Goal: Information Seeking & Learning: Learn about a topic

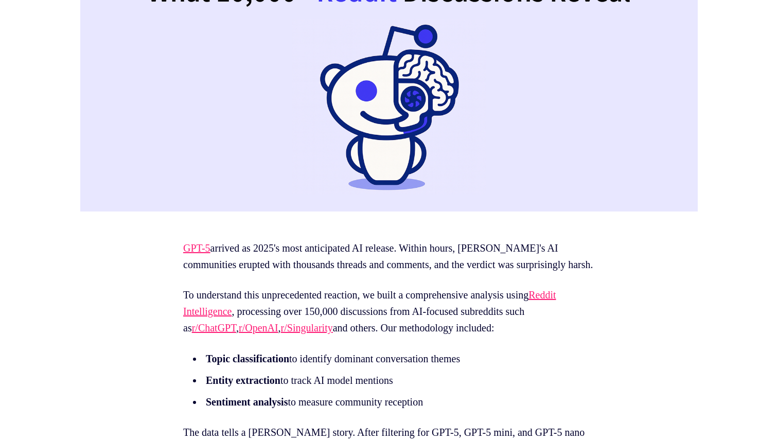
scroll to position [492, 0]
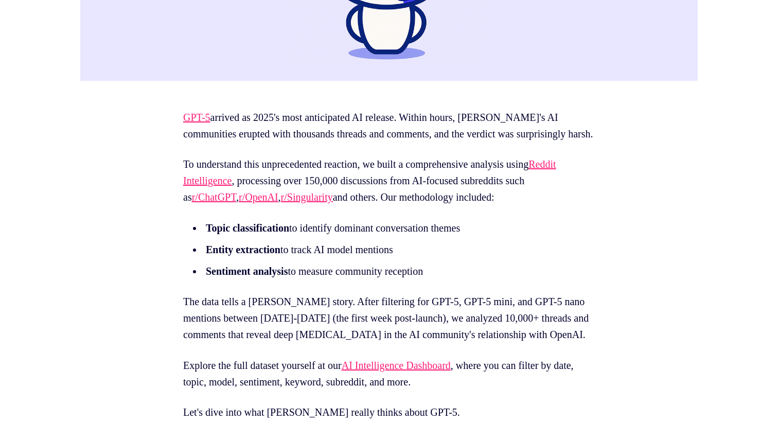
click at [409, 279] on li "Sentiment analysis to measure community reception" at bounding box center [391, 271] width 377 height 16
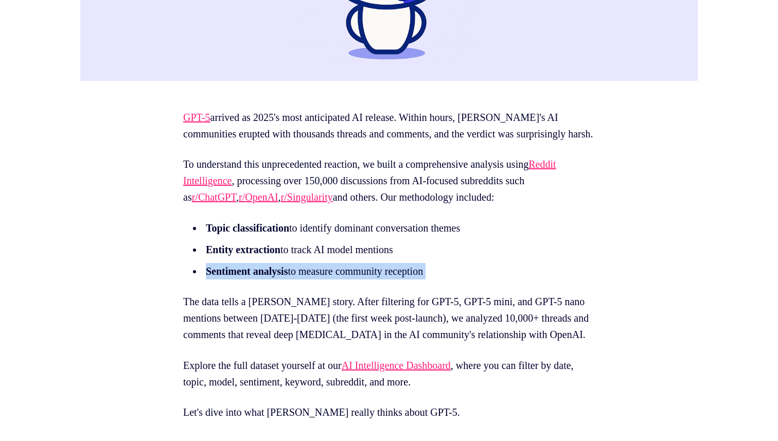
click at [275, 382] on p "Explore the full dataset yourself at our AI Intelligence Dashboard , where you …" at bounding box center [389, 373] width 412 height 33
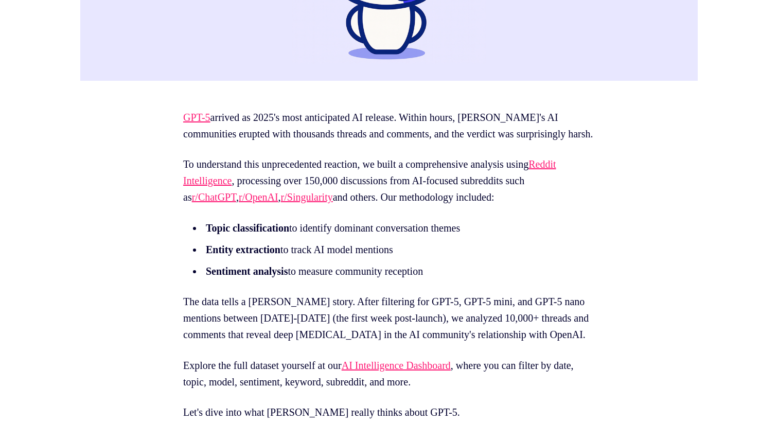
click at [275, 382] on p "Explore the full dataset yourself at our AI Intelligence Dashboard , where you …" at bounding box center [389, 373] width 412 height 33
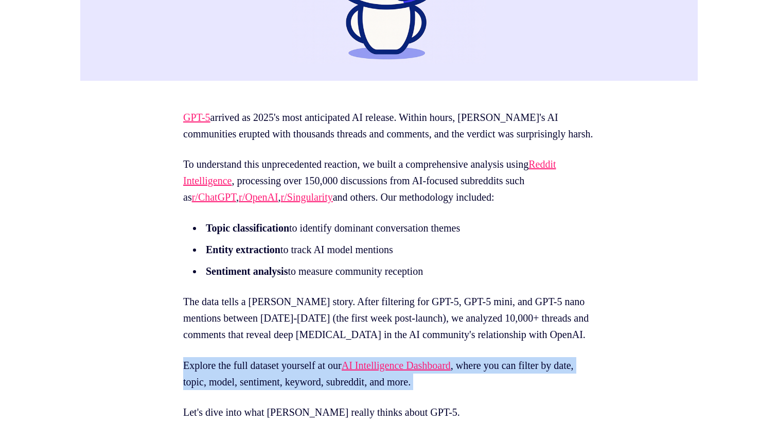
click at [275, 382] on p "Explore the full dataset yourself at our AI Intelligence Dashboard , where you …" at bounding box center [389, 373] width 412 height 33
click at [257, 332] on p "The data tells a [PERSON_NAME] story. After filtering for GPT-5, GPT-5 mini, an…" at bounding box center [389, 317] width 412 height 49
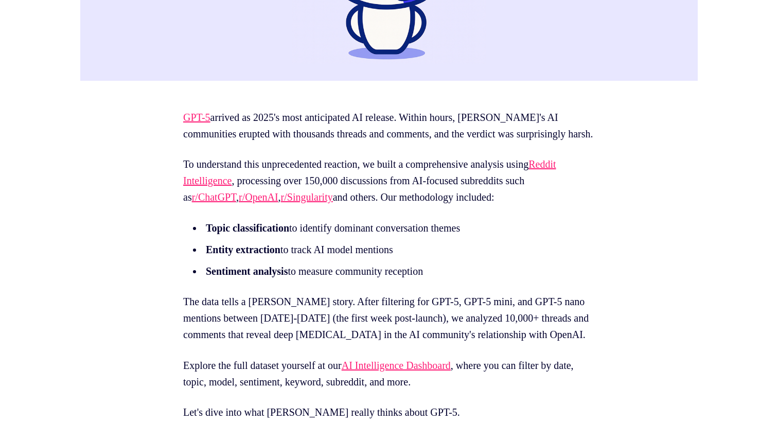
click at [257, 332] on p "The data tells a [PERSON_NAME] story. After filtering for GPT-5, GPT-5 mini, an…" at bounding box center [389, 317] width 412 height 49
click at [248, 317] on p "The data tells a [PERSON_NAME] story. After filtering for GPT-5, GPT-5 mini, an…" at bounding box center [389, 317] width 412 height 49
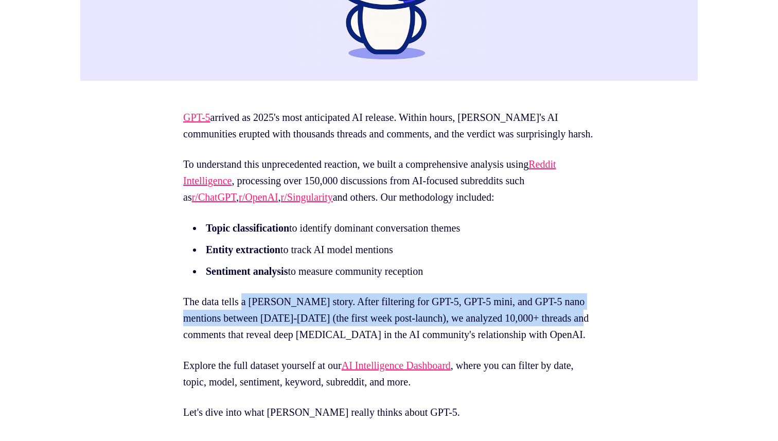
drag, startPoint x: 248, startPoint y: 317, endPoint x: 243, endPoint y: 346, distance: 29.1
click at [243, 343] on p "The data tells a [PERSON_NAME] story. After filtering for GPT-5, GPT-5 mini, an…" at bounding box center [389, 317] width 412 height 49
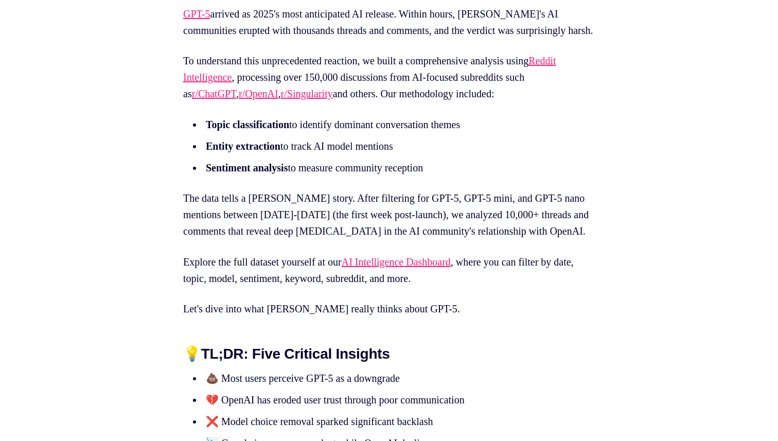
scroll to position [606, 0]
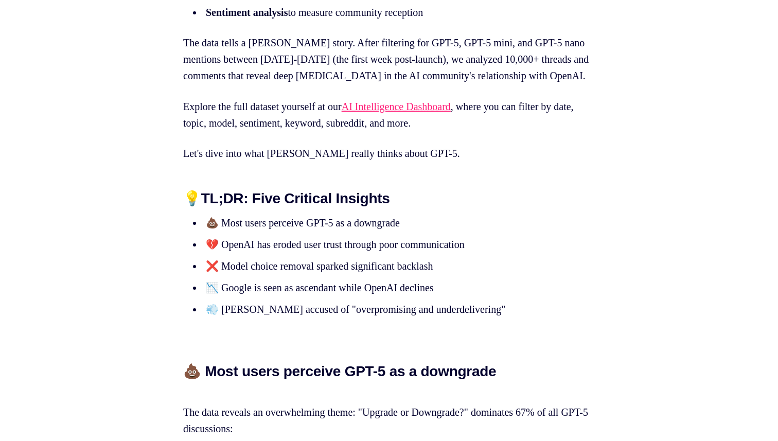
scroll to position [825, 0]
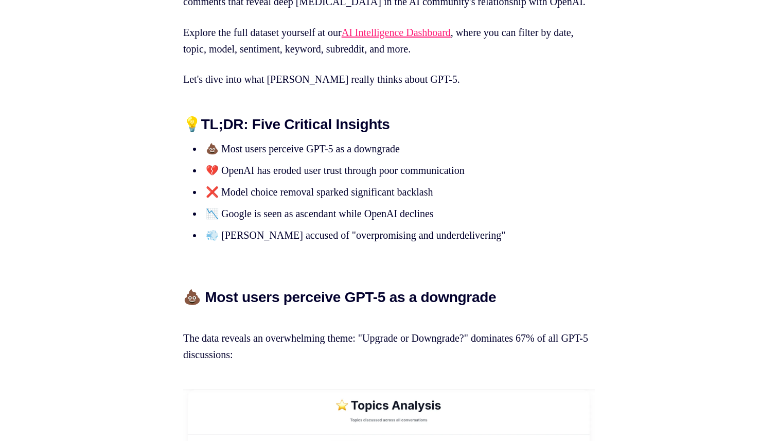
click at [273, 175] on ul "💩 Most users perceive GPT-5 as a downgrade 💔 OpenAI has eroded user trust throu…" at bounding box center [389, 191] width 412 height 103
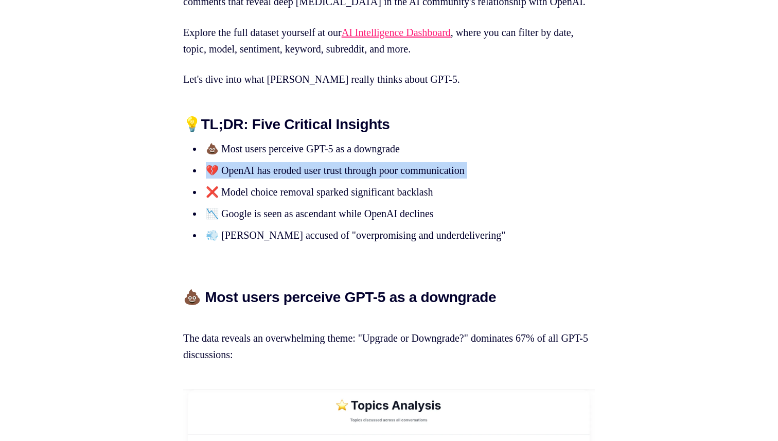
click at [272, 179] on li "💔 OpenAI has eroded user trust through poor communication" at bounding box center [391, 170] width 377 height 16
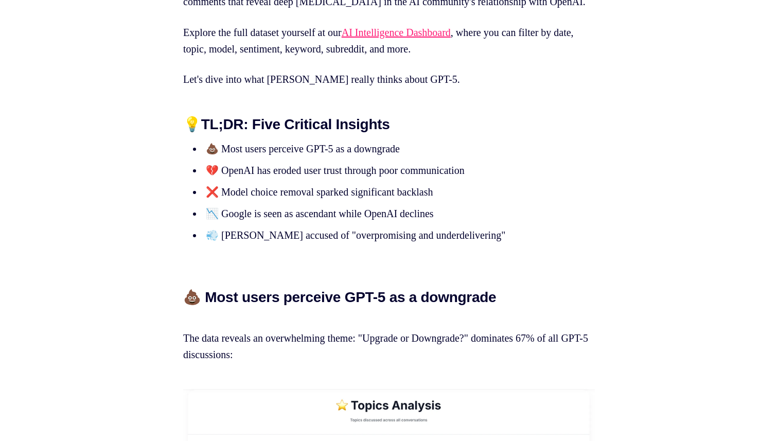
click at [272, 179] on li "💔 OpenAI has eroded user trust through poor communication" at bounding box center [391, 170] width 377 height 16
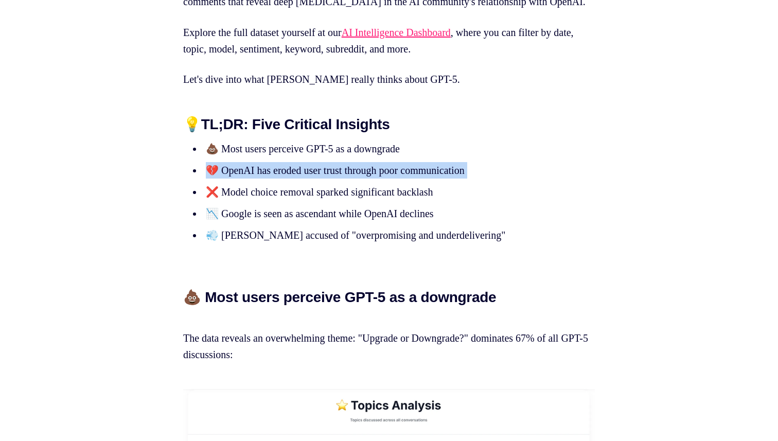
click at [276, 221] on ul "💩 Most users perceive GPT-5 as a downgrade 💔 OpenAI has eroded user trust throu…" at bounding box center [389, 191] width 412 height 103
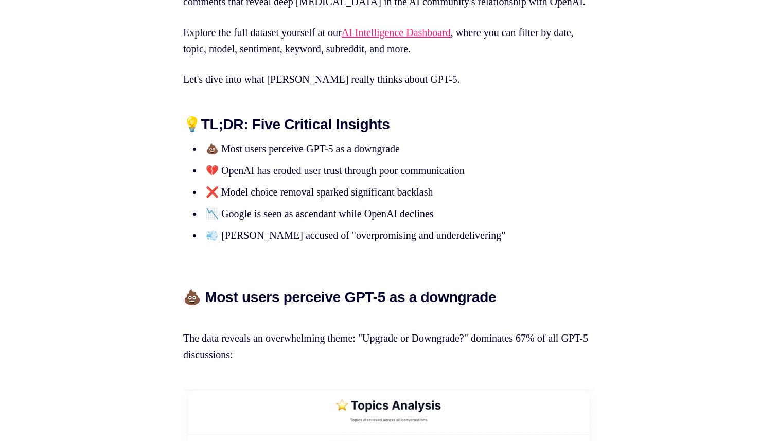
click at [276, 221] on ul "💩 Most users perceive GPT-5 as a downgrade 💔 OpenAI has eroded user trust throu…" at bounding box center [389, 191] width 412 height 103
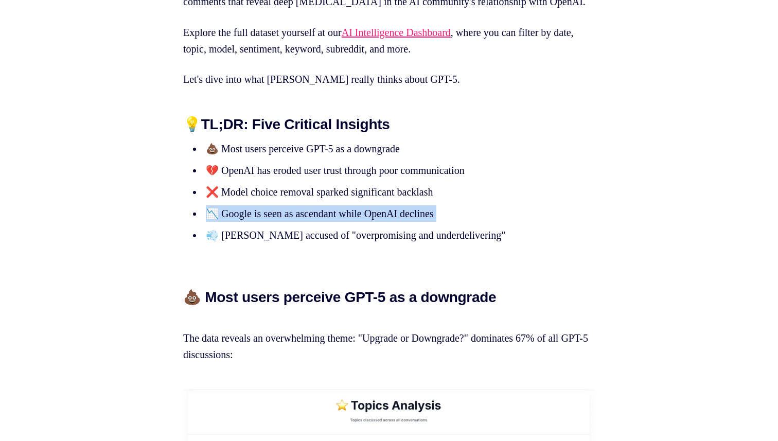
click at [278, 240] on ul "💩 Most users perceive GPT-5 as a downgrade 💔 OpenAI has eroded user trust throu…" at bounding box center [389, 191] width 412 height 103
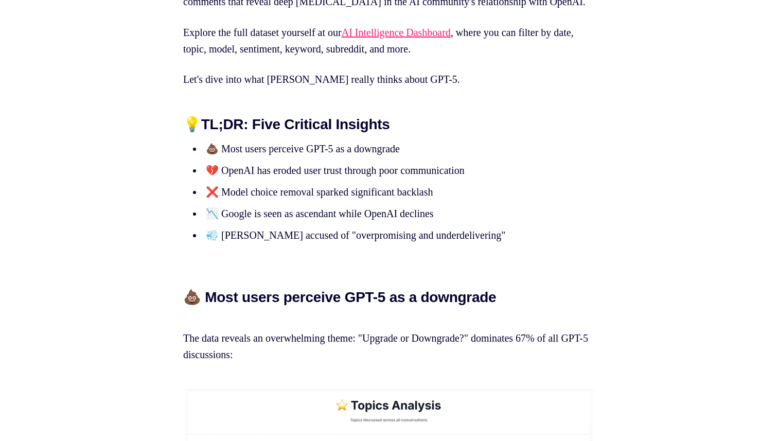
click at [278, 240] on ul "💩 Most users perceive GPT-5 as a downgrade 💔 OpenAI has eroded user trust throu…" at bounding box center [389, 191] width 412 height 103
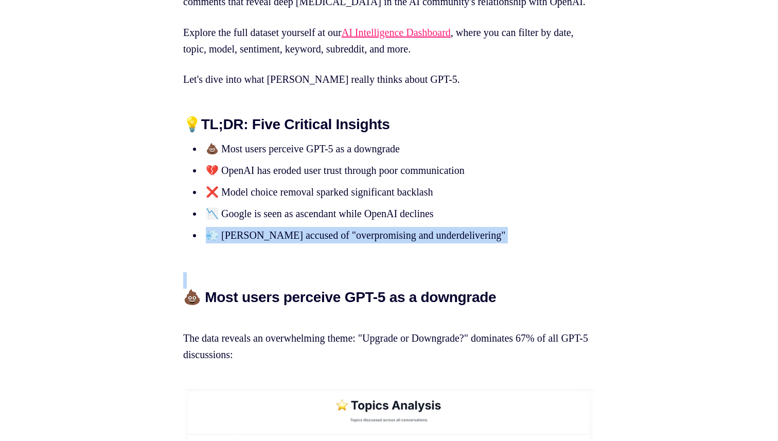
click at [275, 243] on li "💨 [PERSON_NAME] accused of "overpromising and underdelivering"" at bounding box center [391, 235] width 377 height 16
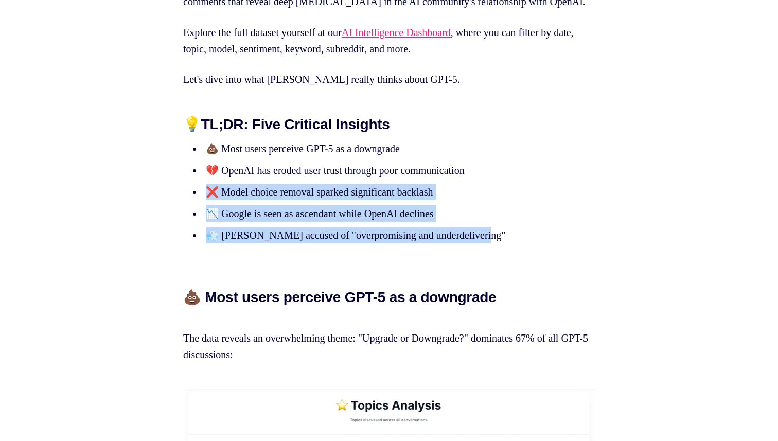
drag, startPoint x: 186, startPoint y: 215, endPoint x: 506, endPoint y: 245, distance: 321.6
click at [506, 243] on ul "💩 Most users perceive GPT-5 as a downgrade 💔 OpenAI has eroded user trust throu…" at bounding box center [389, 191] width 412 height 103
click at [506, 243] on li "💨 [PERSON_NAME] accused of "overpromising and underdelivering"" at bounding box center [391, 235] width 377 height 16
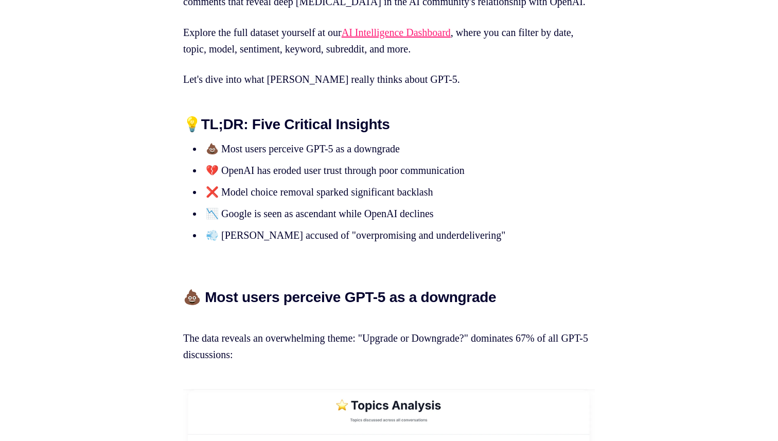
click at [506, 243] on li "💨 [PERSON_NAME] accused of "overpromising and underdelivering"" at bounding box center [391, 235] width 377 height 16
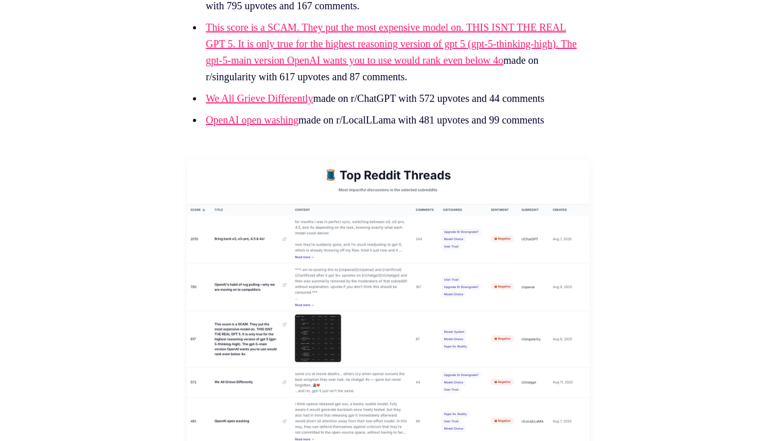
scroll to position [7526, 0]
